Goal: Find specific page/section: Find specific page/section

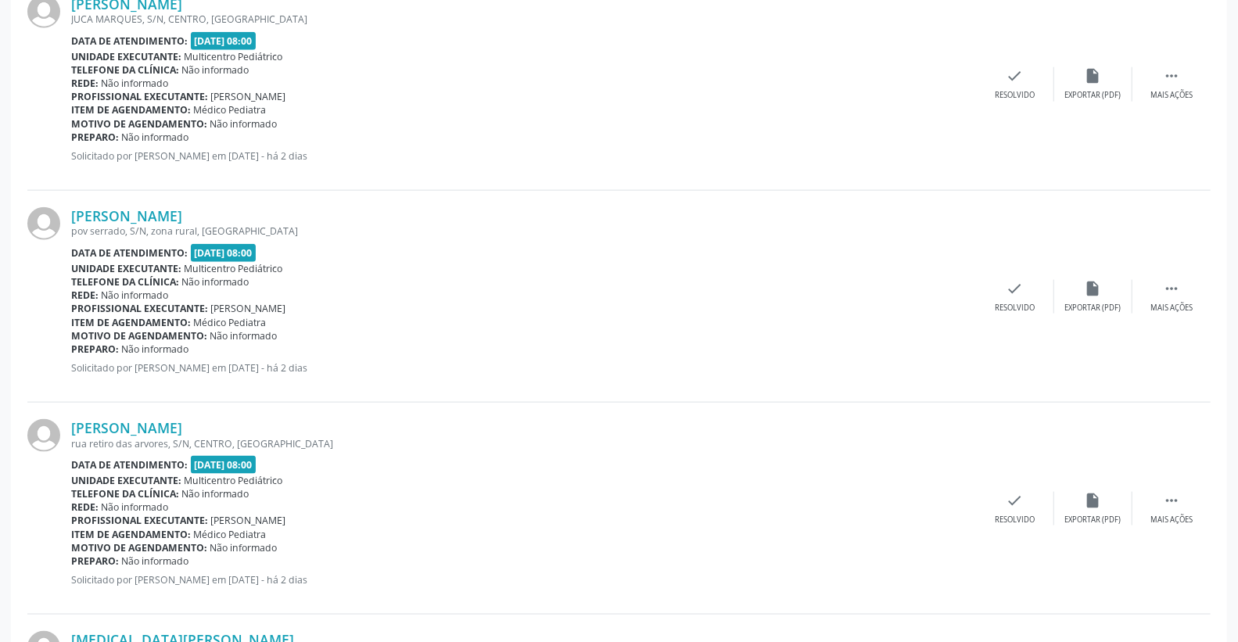
scroll to position [1130, 0]
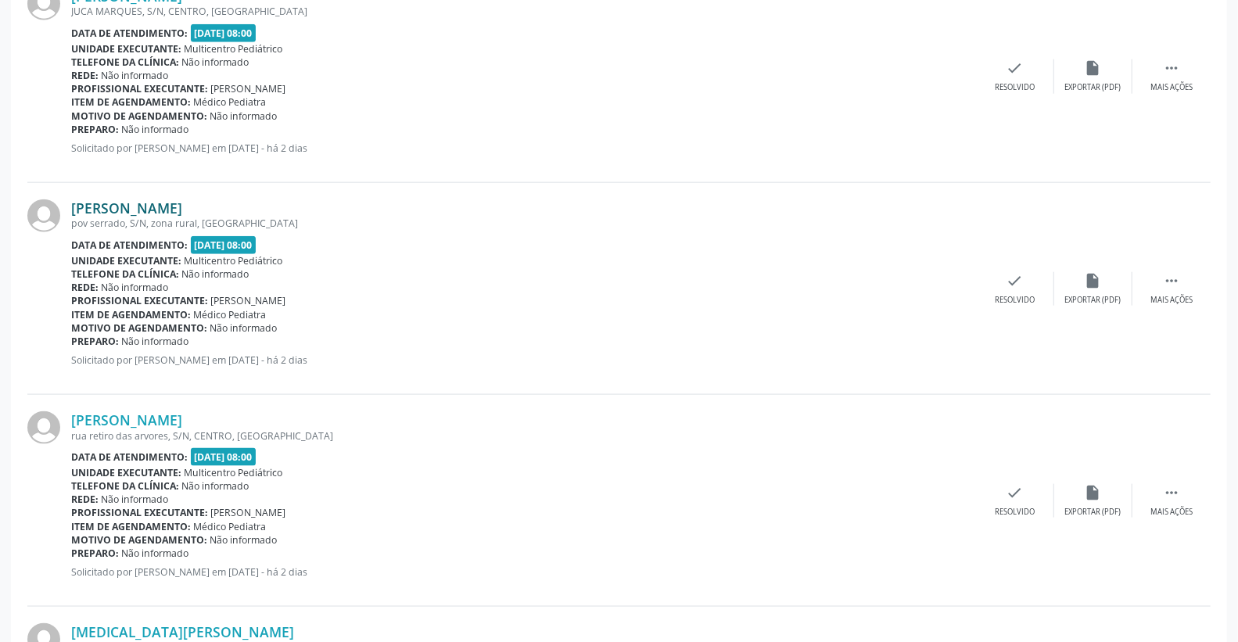
click at [167, 203] on link "[PERSON_NAME]" at bounding box center [126, 207] width 111 height 17
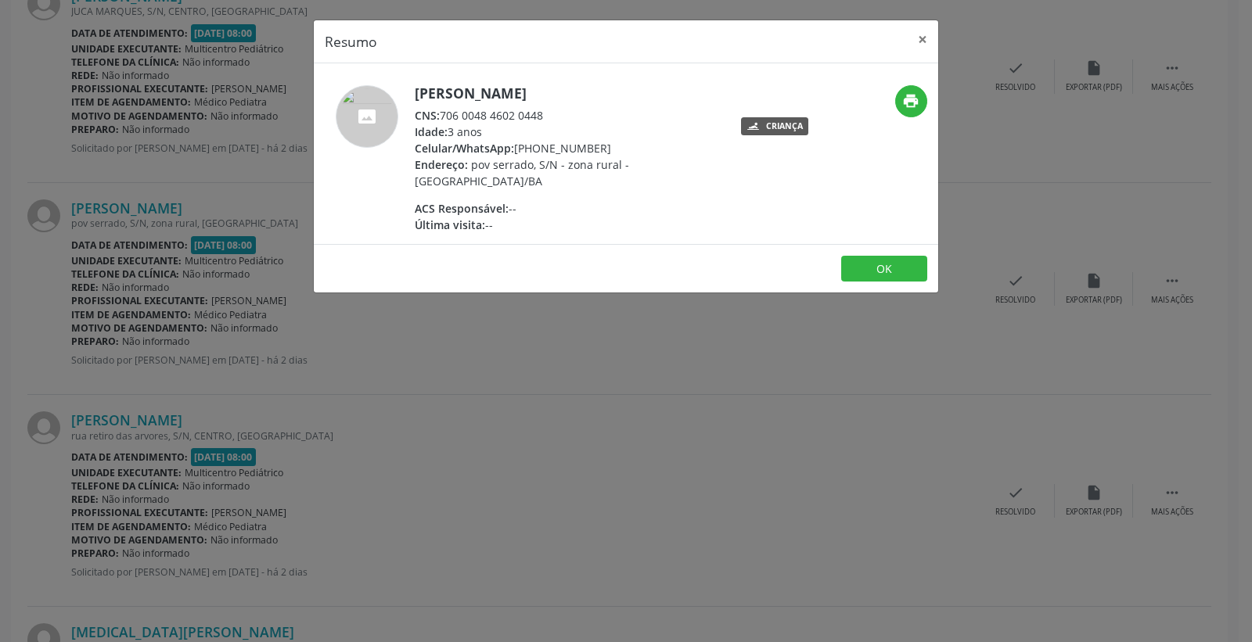
drag, startPoint x: 443, startPoint y: 107, endPoint x: 559, endPoint y: 111, distance: 116.6
click at [559, 113] on div "CNS: 706 0048 4602 0448" at bounding box center [567, 115] width 304 height 16
copy div "706 0048 4602 0448"
drag, startPoint x: 912, startPoint y: 42, endPoint x: 846, endPoint y: 47, distance: 66.7
click at [913, 40] on button "×" at bounding box center [922, 39] width 31 height 38
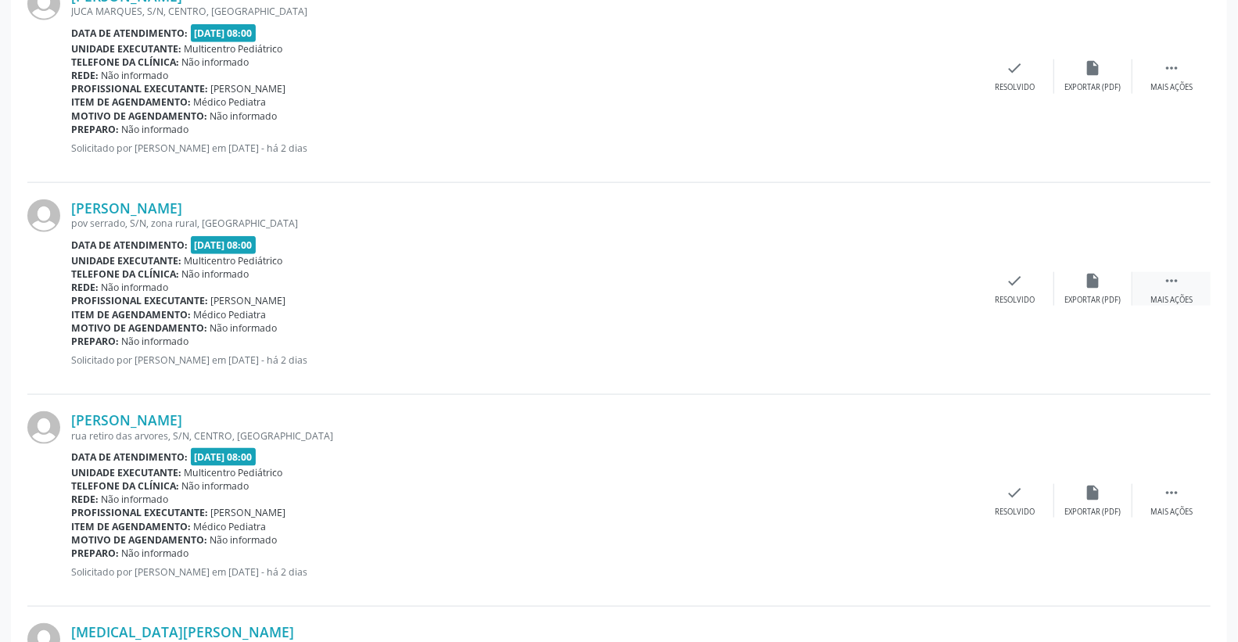
click at [1183, 283] on div " Mais ações" at bounding box center [1172, 289] width 78 height 34
click at [925, 290] on div "print Imprimir" at bounding box center [937, 289] width 78 height 34
click at [489, 384] on div "[PERSON_NAME] [GEOGRAPHIC_DATA], S/N, zona rural, [GEOGRAPHIC_DATA] Data de ate…" at bounding box center [619, 289] width 1184 height 212
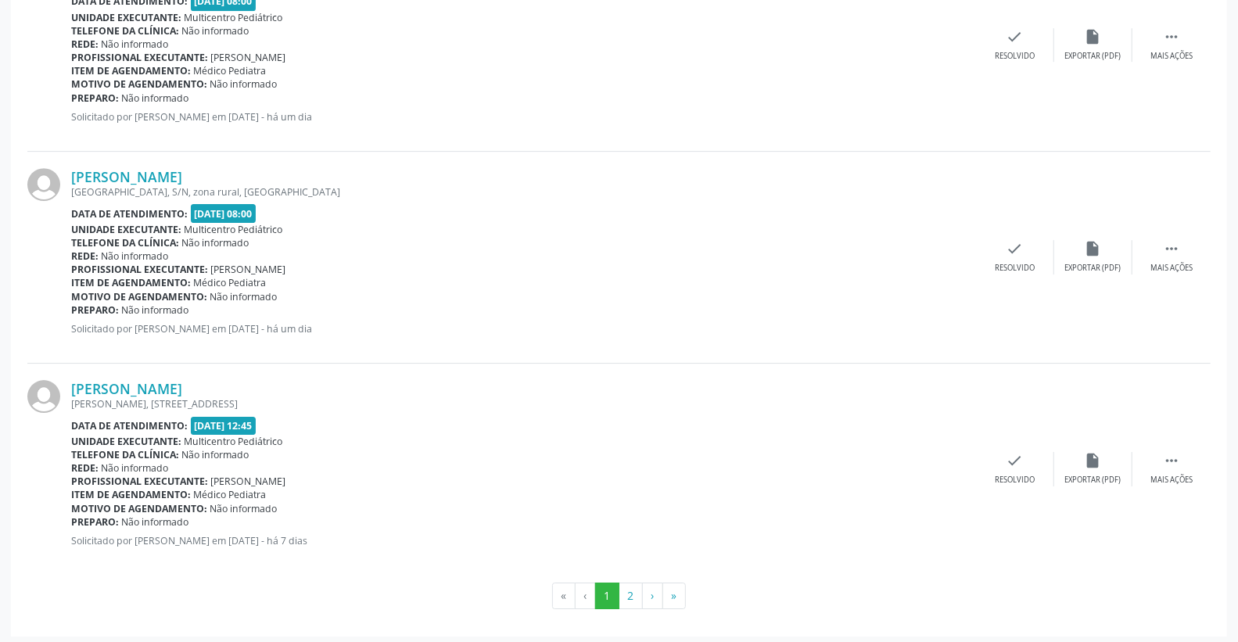
scroll to position [3074, 0]
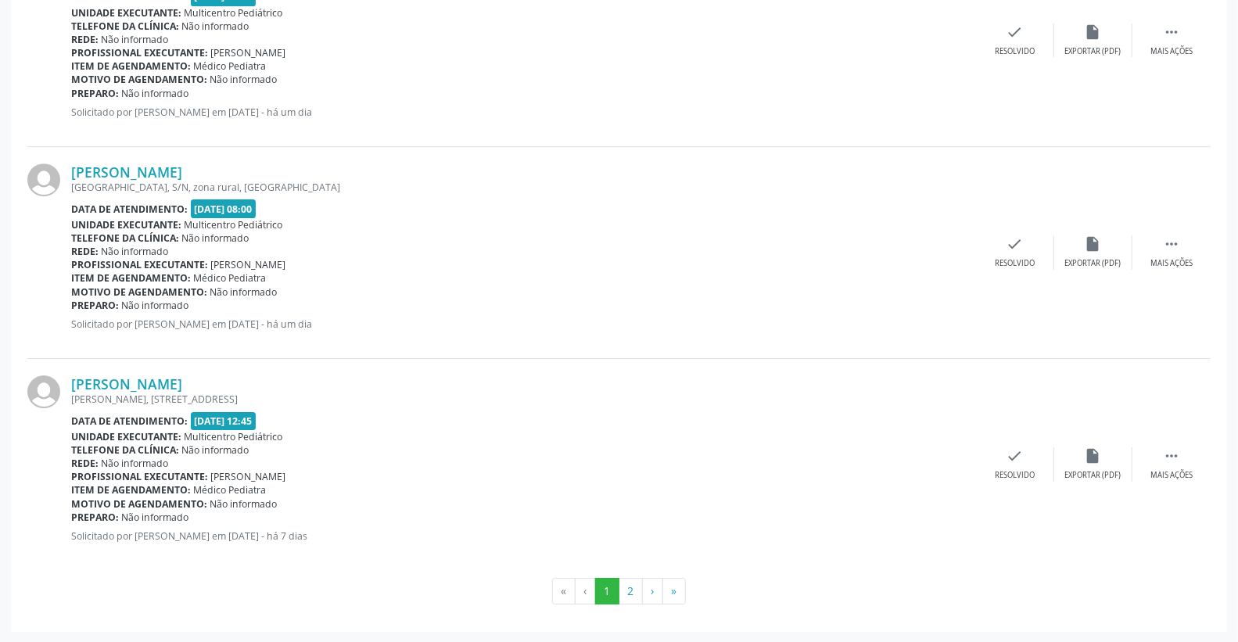
click at [598, 373] on div "[PERSON_NAME] [GEOGRAPHIC_DATA], [STREET_ADDRESS] Data de atendimento: [DATE] 1…" at bounding box center [619, 464] width 1184 height 211
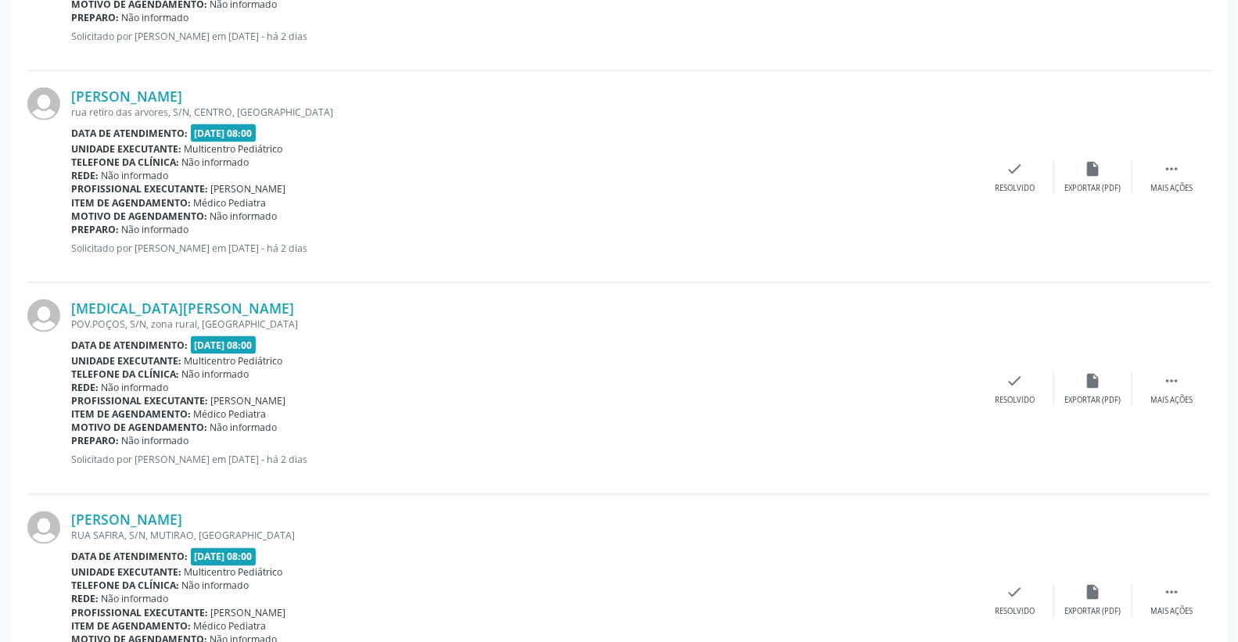
scroll to position [1422, 0]
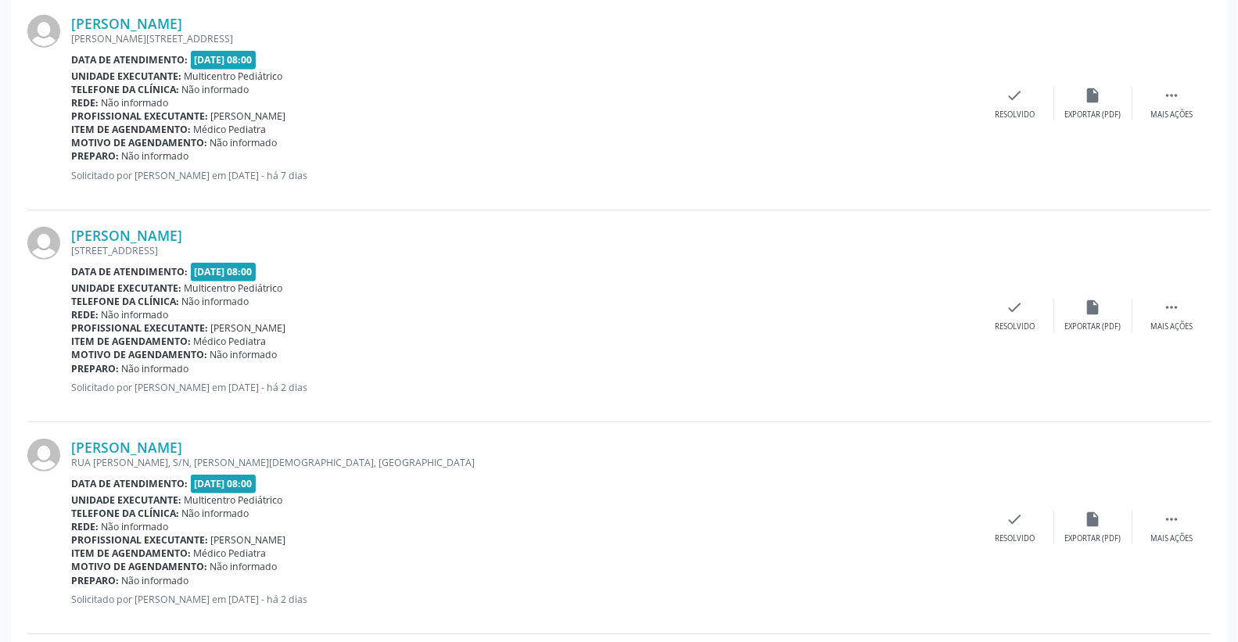
click at [710, 139] on div "Motivo de agendamento: Não informado" at bounding box center [523, 142] width 905 height 13
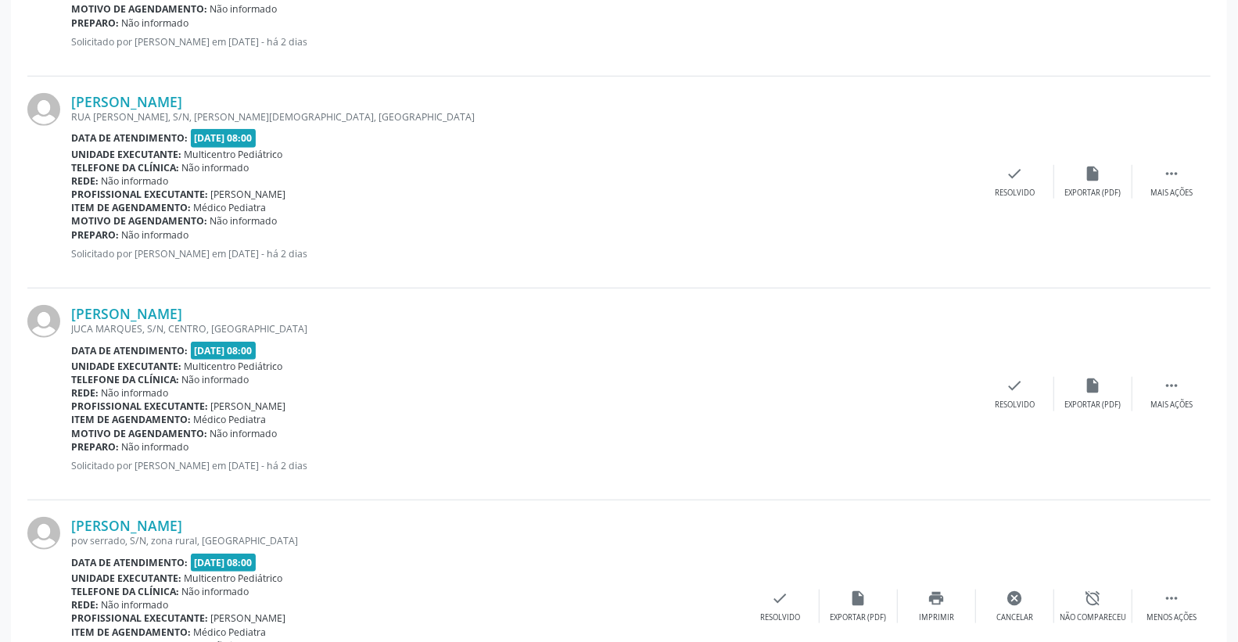
scroll to position [814, 0]
click at [706, 480] on div "[PERSON_NAME] [GEOGRAPHIC_DATA], S/N, CENTRO, [GEOGRAPHIC_DATA] Data de atendim…" at bounding box center [523, 392] width 905 height 178
click at [635, 538] on div "pov serrado, S/N, zona rural, [GEOGRAPHIC_DATA]" at bounding box center [406, 538] width 670 height 13
click at [591, 515] on div "[PERSON_NAME]" at bounding box center [406, 523] width 670 height 17
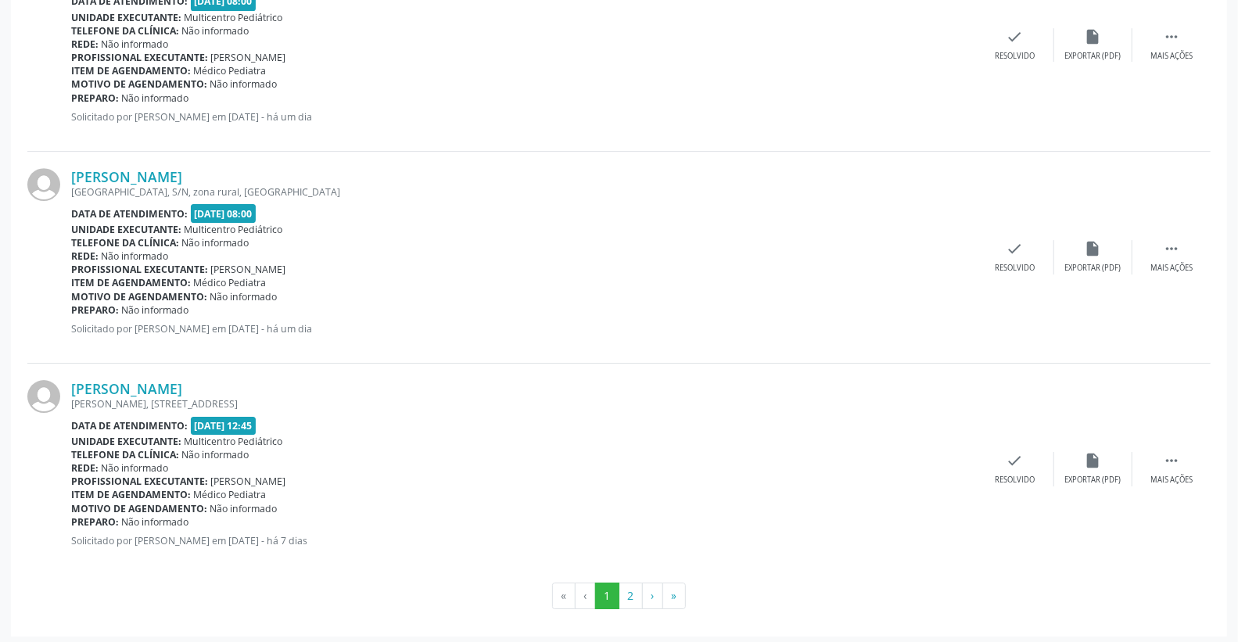
scroll to position [3074, 0]
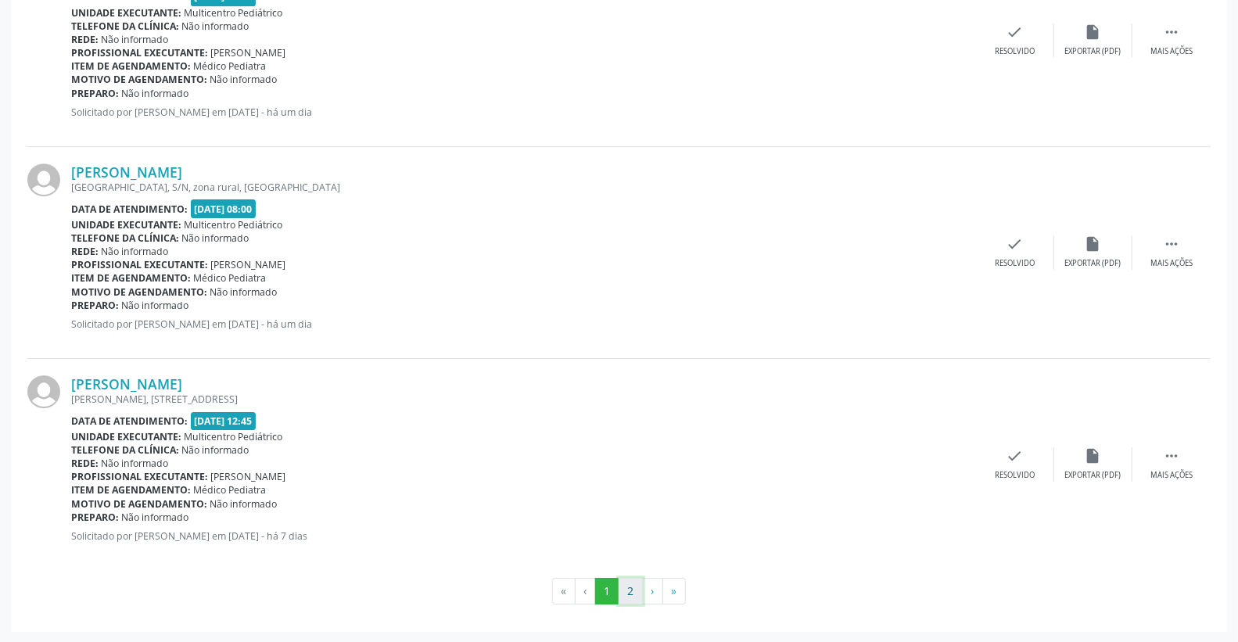
click at [635, 589] on button "2" at bounding box center [631, 591] width 24 height 27
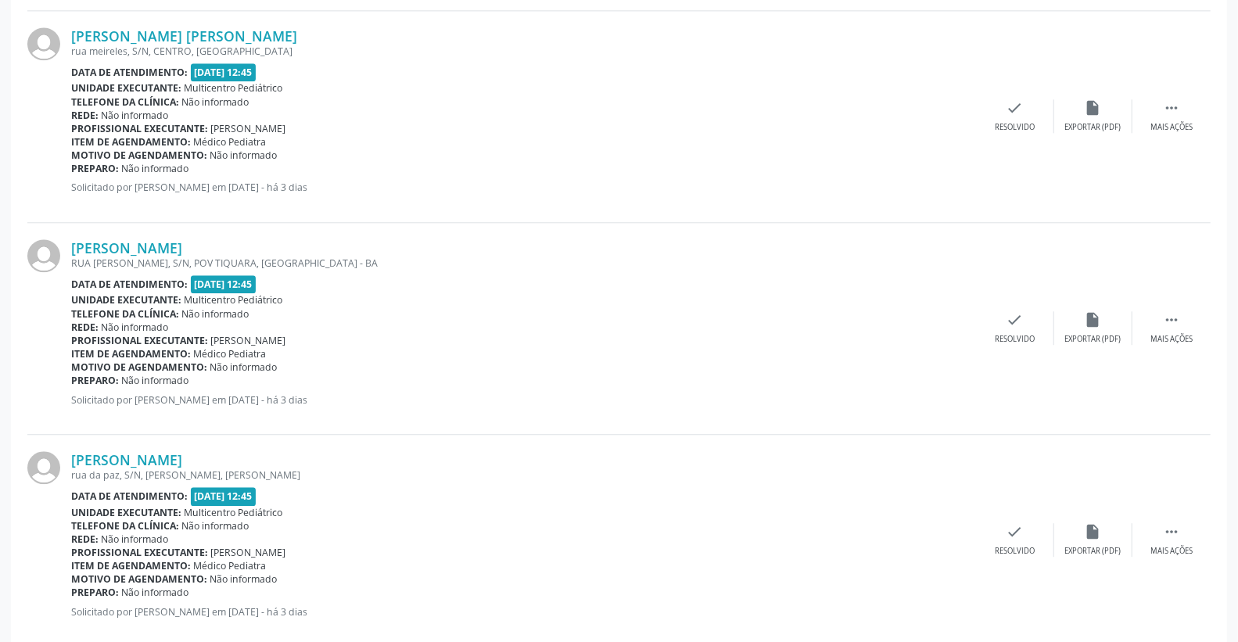
scroll to position [2434, 0]
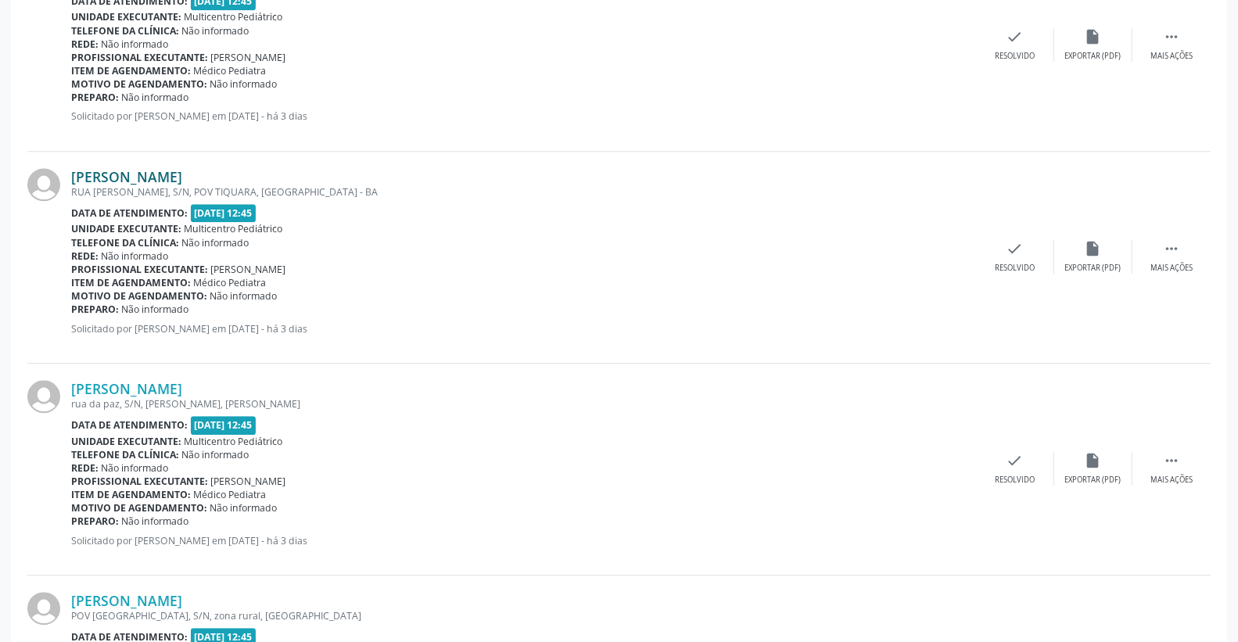
click at [182, 181] on link "[PERSON_NAME]" at bounding box center [126, 176] width 111 height 17
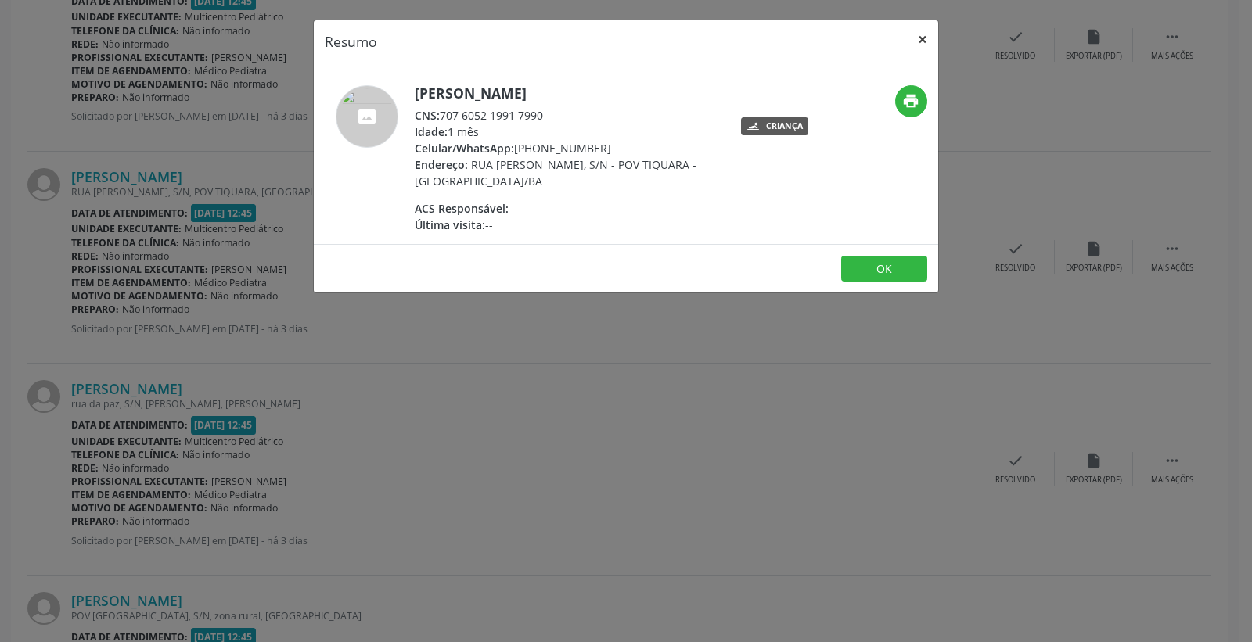
click at [913, 45] on button "×" at bounding box center [922, 39] width 31 height 38
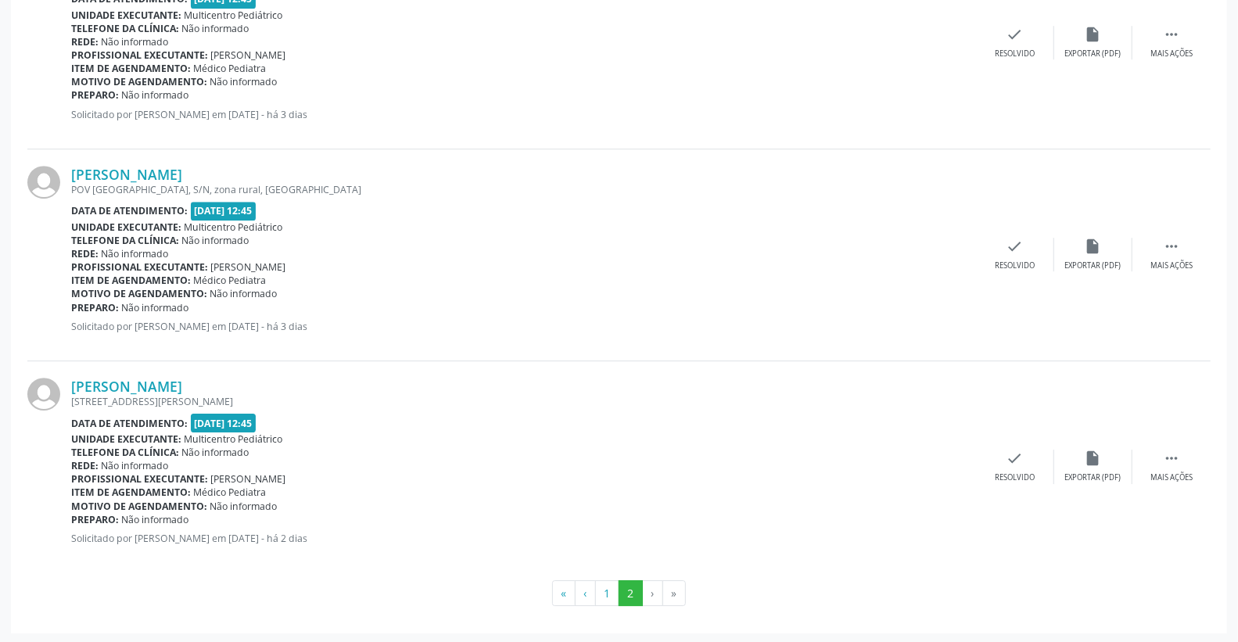
scroll to position [2862, 0]
click at [606, 596] on button "1" at bounding box center [607, 592] width 24 height 27
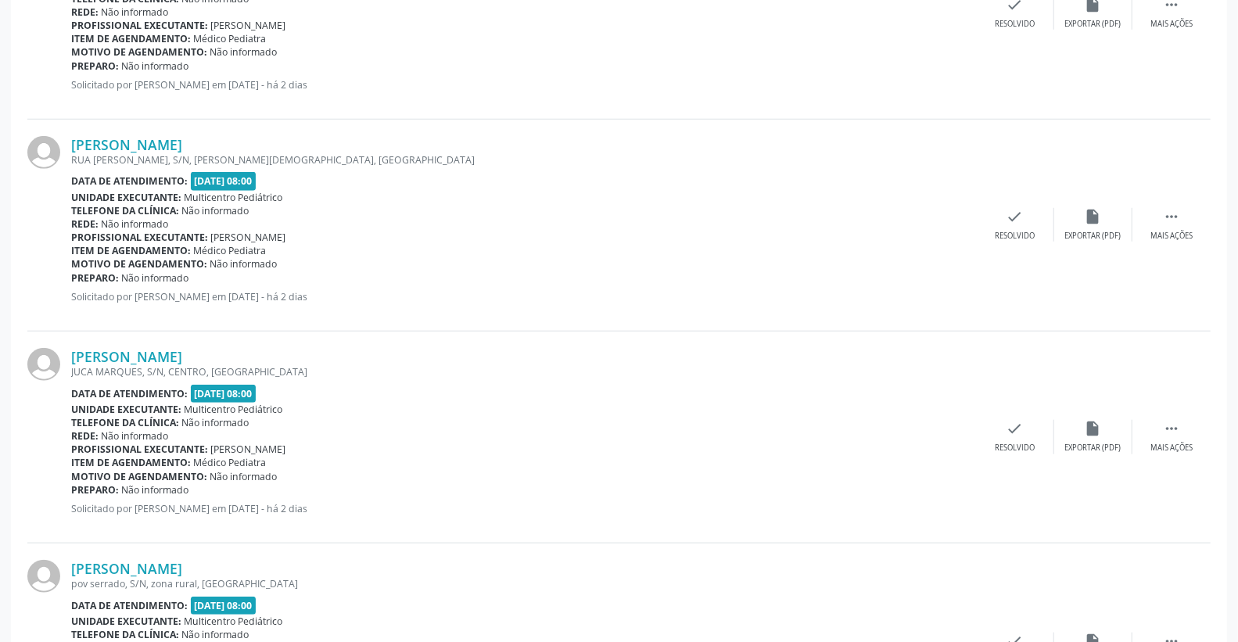
scroll to position [869, 0]
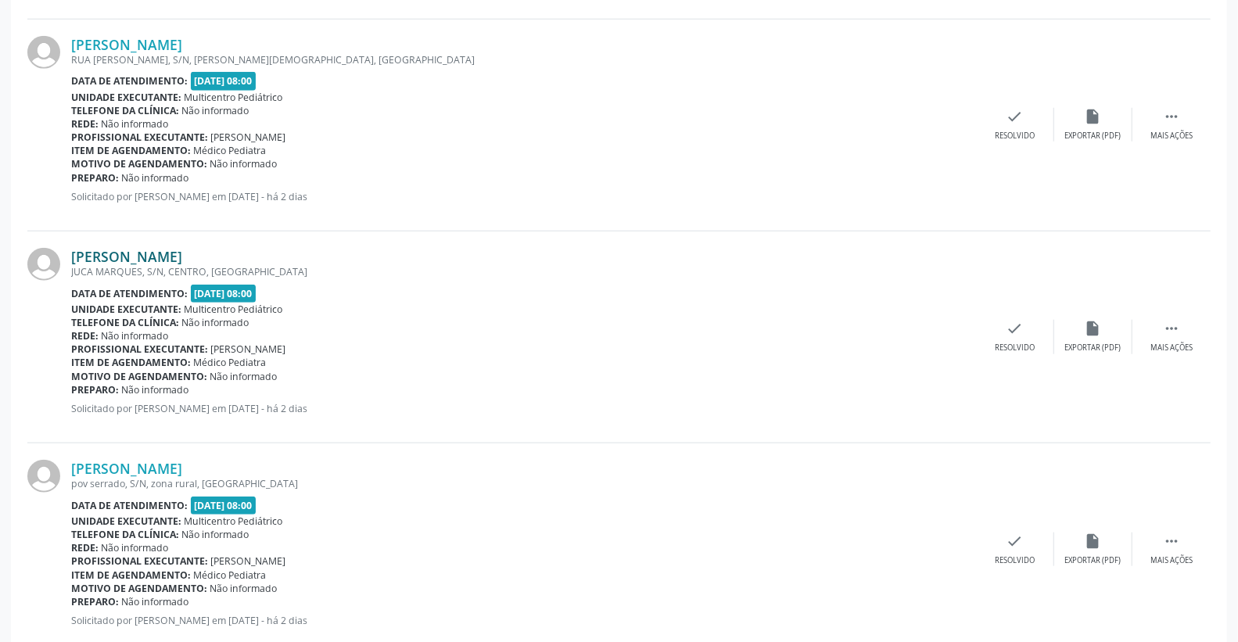
click at [156, 252] on link "[PERSON_NAME]" at bounding box center [126, 256] width 111 height 17
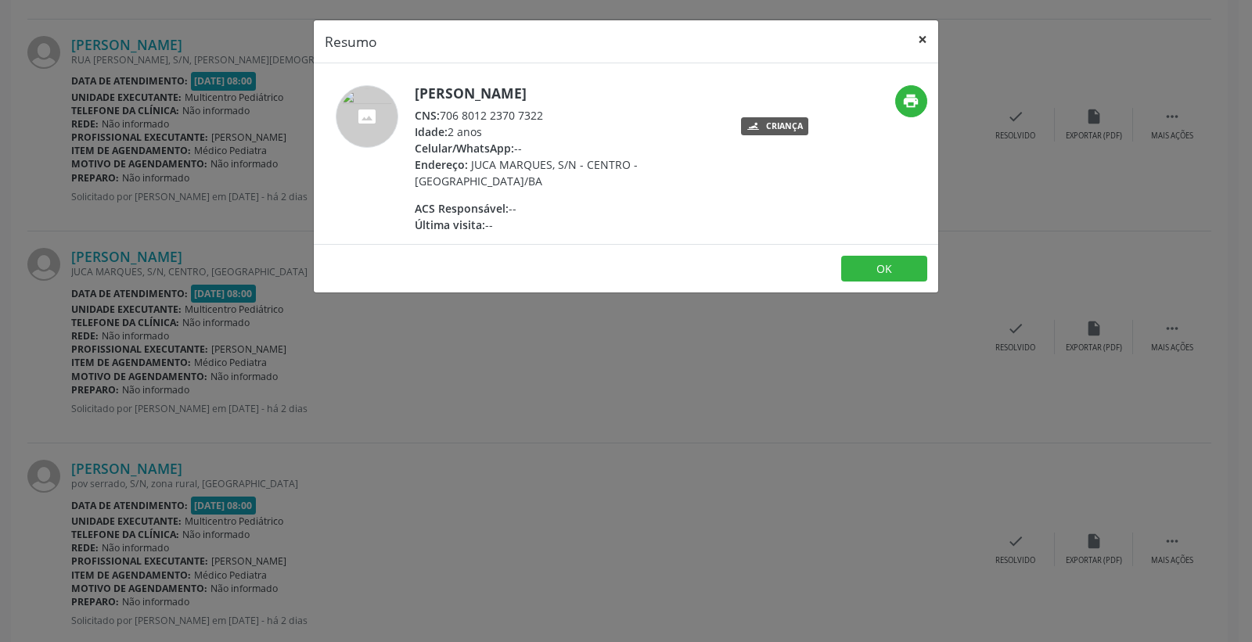
click at [932, 35] on button "×" at bounding box center [922, 39] width 31 height 38
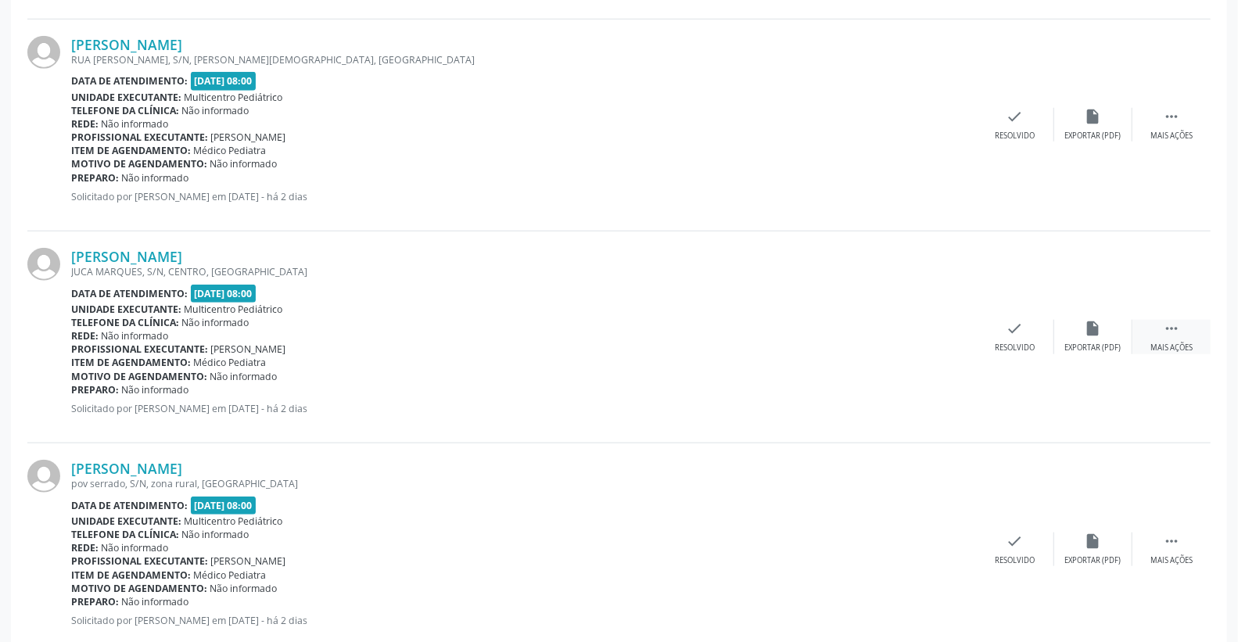
click at [1183, 331] on div " Mais ações" at bounding box center [1172, 337] width 78 height 34
click at [940, 327] on icon "print" at bounding box center [937, 328] width 17 height 17
